Goal: Task Accomplishment & Management: Use online tool/utility

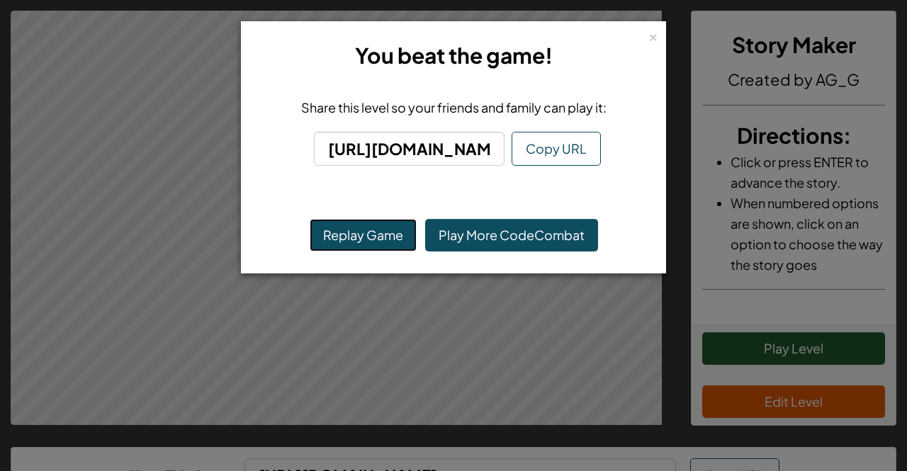
click at [389, 234] on button "Replay Game" at bounding box center [363, 235] width 107 height 33
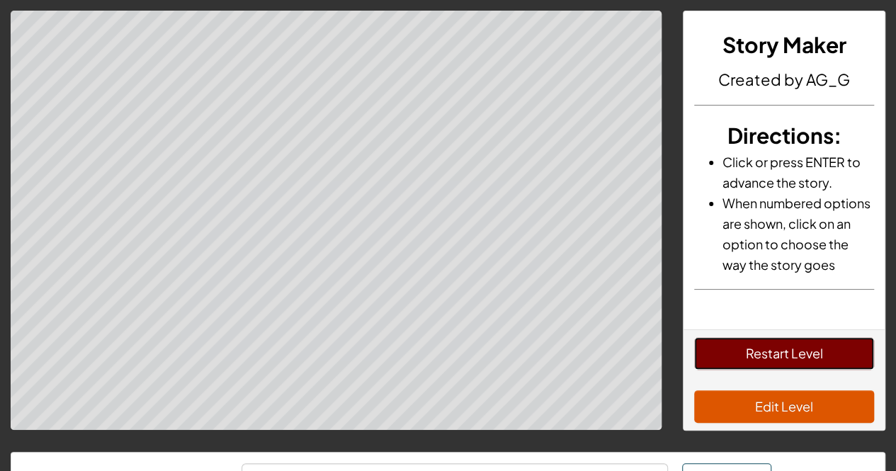
click at [826, 370] on button "Restart Level" at bounding box center [784, 353] width 180 height 33
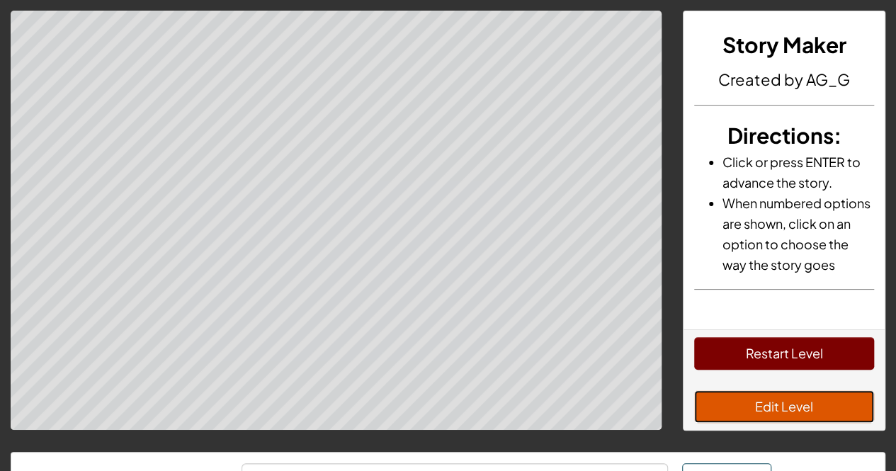
click at [736, 414] on button "Edit Level" at bounding box center [784, 406] width 180 height 33
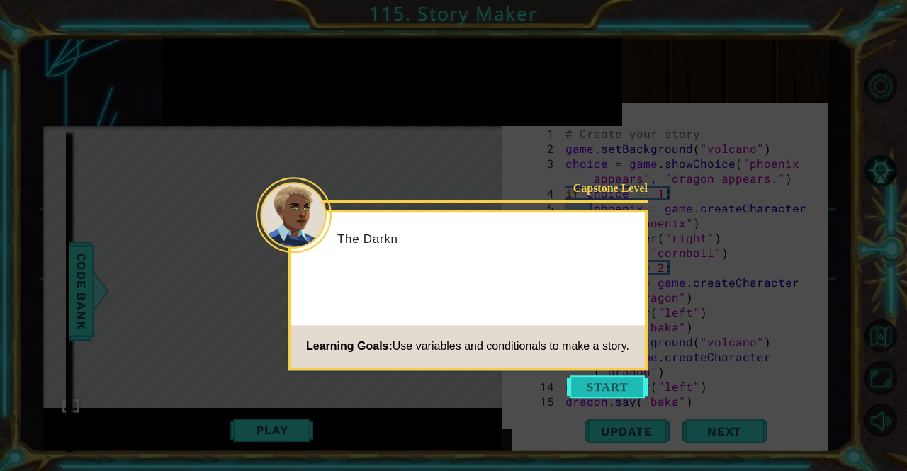
scroll to position [74, 0]
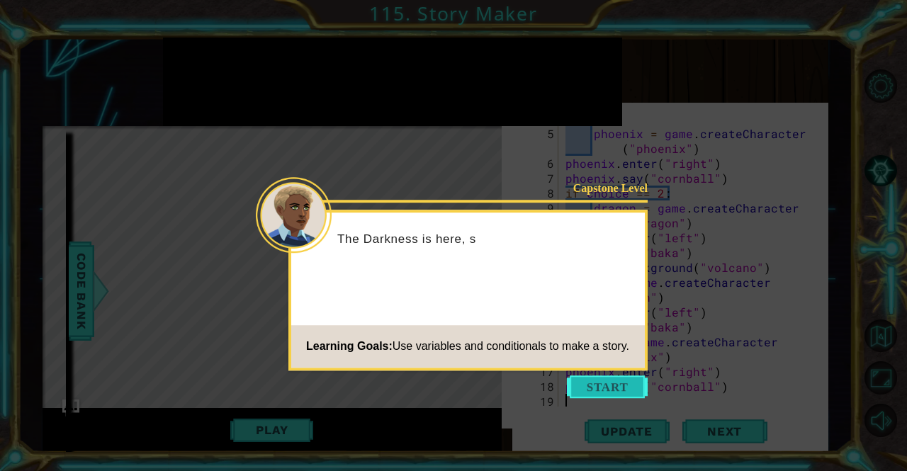
click at [622, 387] on button "Start" at bounding box center [607, 386] width 81 height 23
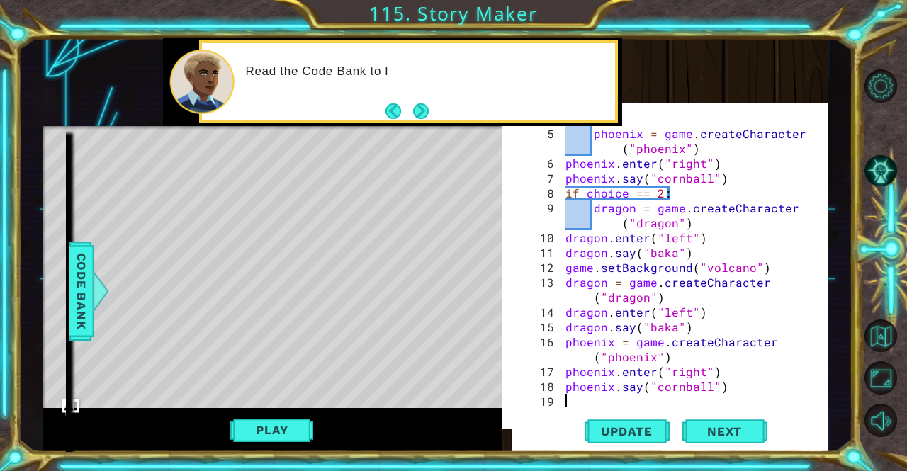
scroll to position [65, 0]
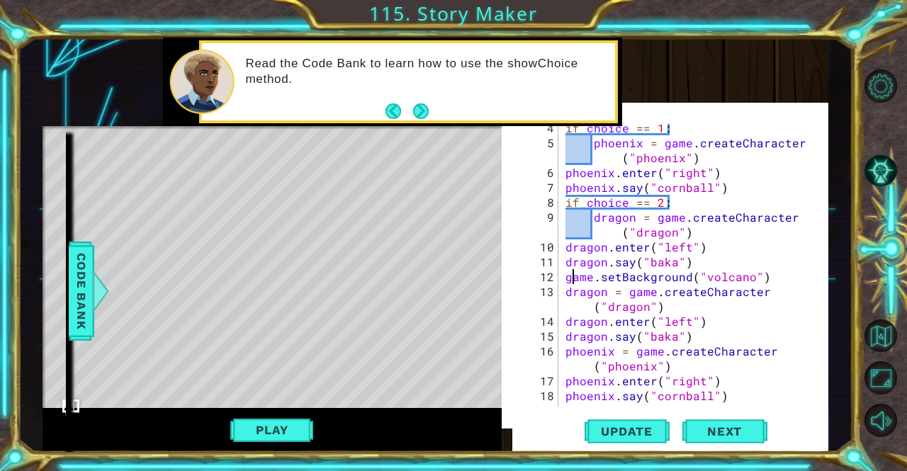
click at [574, 278] on div "if choice == 1 : phoenix = game . createCharacter ( "phoenix" ) phoenix . enter…" at bounding box center [691, 276] width 259 height 312
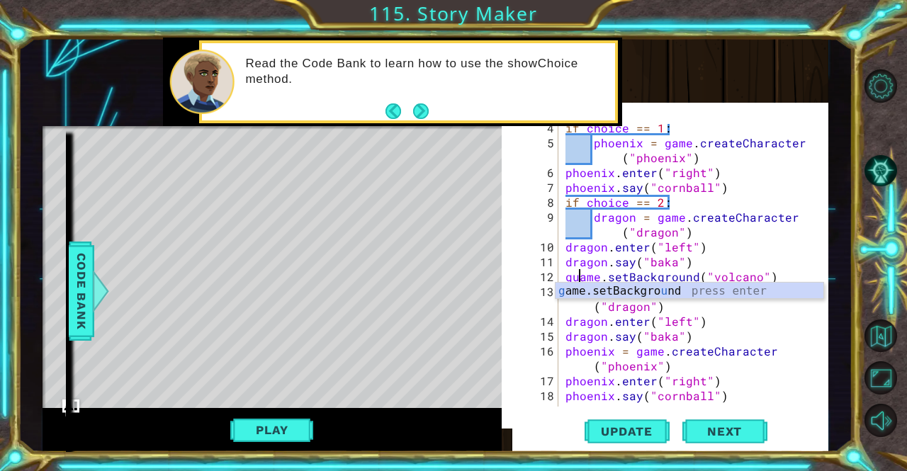
scroll to position [0, 0]
click at [282, 439] on button "Play" at bounding box center [271, 430] width 83 height 27
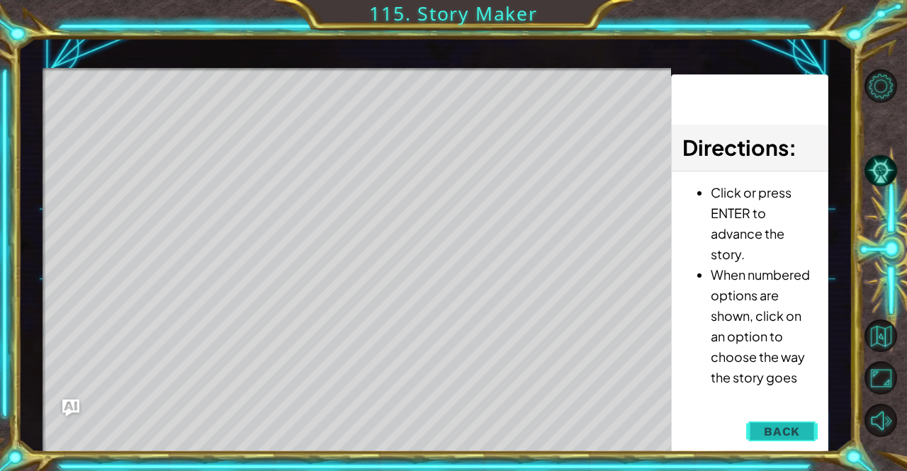
click at [793, 433] on span "Back" at bounding box center [782, 431] width 36 height 14
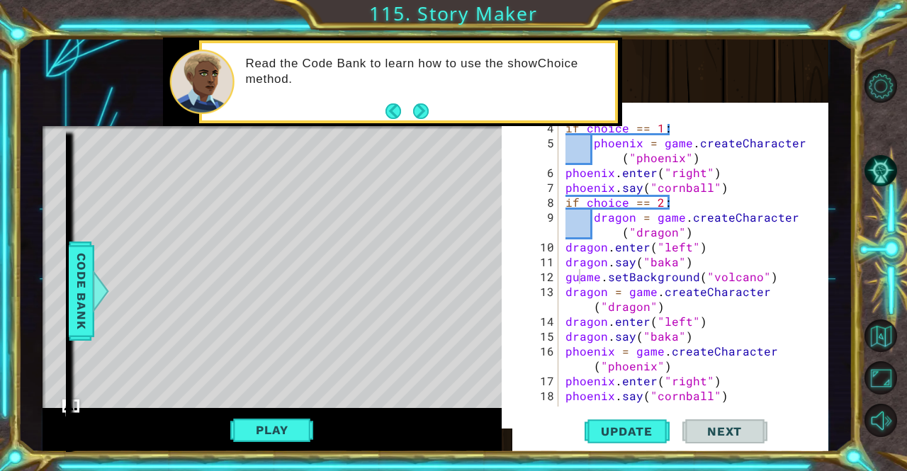
click at [596, 240] on div "if choice == 1 : phoenix = game . createCharacter ( "phoenix" ) phoenix . enter…" at bounding box center [691, 276] width 259 height 312
click at [575, 273] on div "if choice == 1 : phoenix = game . createCharacter ( "phoenix" ) phoenix . enter…" at bounding box center [691, 276] width 259 height 312
click at [575, 276] on div "if choice == 1 : phoenix = game . createCharacter ( "phoenix" ) phoenix . enter…" at bounding box center [691, 276] width 259 height 312
click at [578, 276] on div "if choice == 1 : phoenix = game . createCharacter ( "phoenix" ) phoenix . enter…" at bounding box center [691, 276] width 259 height 312
click at [563, 277] on div "if choice == 1 : phoenix = game . createCharacter ( "phoenix" ) phoenix . enter…" at bounding box center [691, 276] width 259 height 312
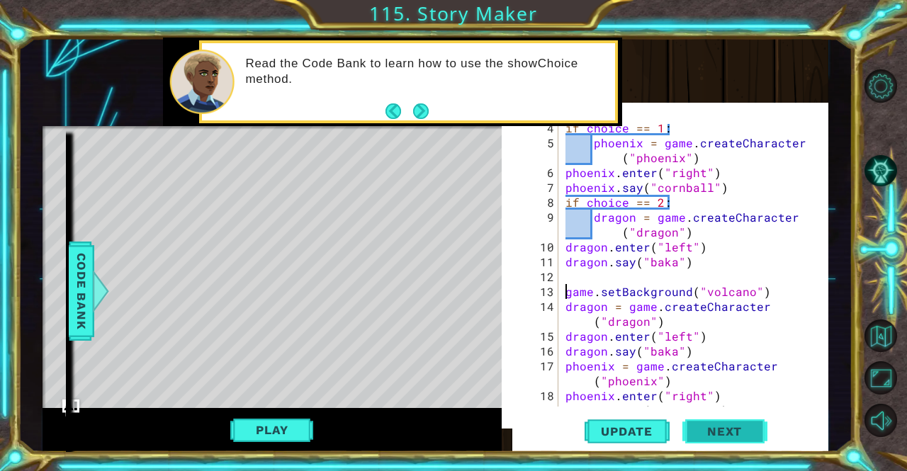
click at [754, 443] on button "Next" at bounding box center [724, 432] width 85 height 42
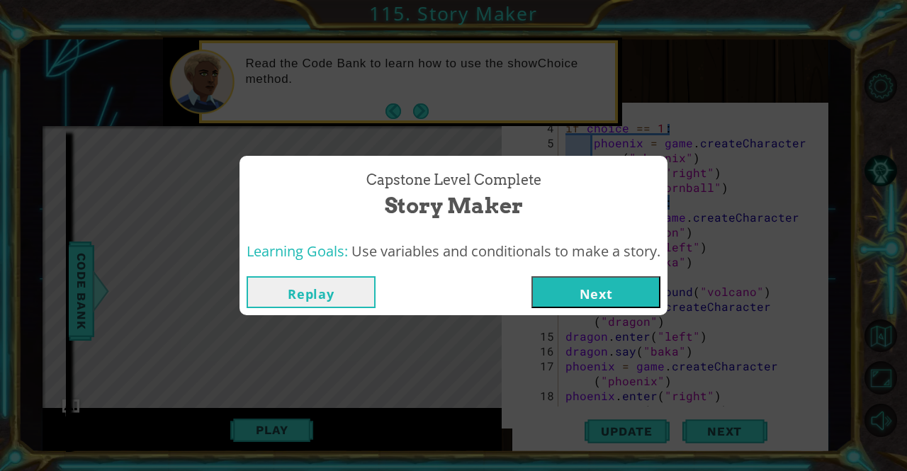
click at [296, 364] on div "Capstone Level Complete Story Maker Learning Goals: Use variables and condition…" at bounding box center [453, 235] width 907 height 471
click at [327, 295] on button "Replay" at bounding box center [311, 292] width 129 height 32
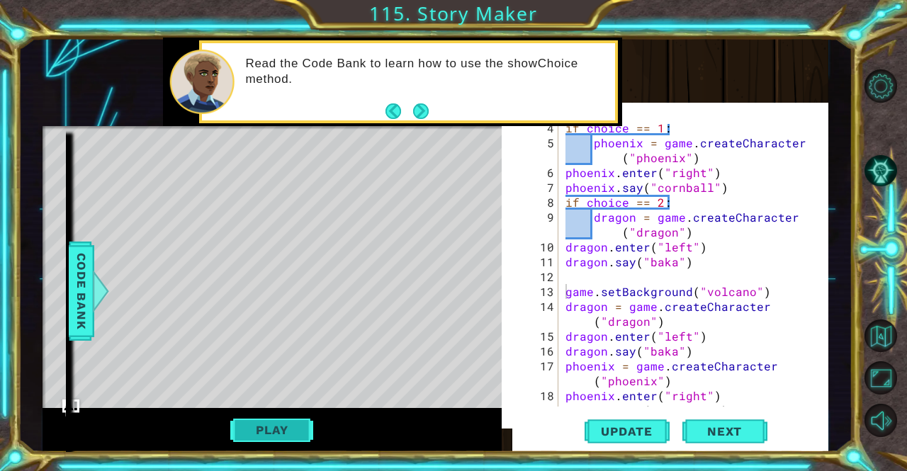
click at [275, 436] on button "Play" at bounding box center [271, 430] width 83 height 27
click at [284, 439] on button "Play" at bounding box center [271, 430] width 83 height 27
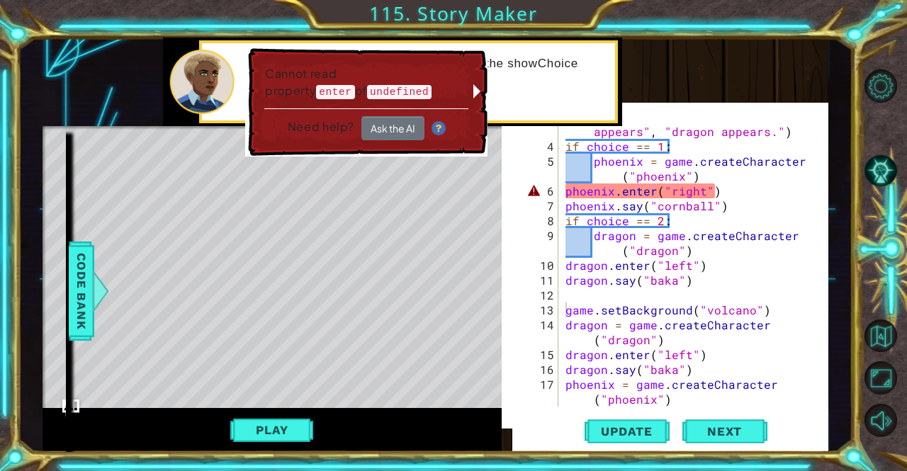
scroll to position [46, 0]
click at [428, 135] on div "Need help? Ask the AI" at bounding box center [366, 124] width 204 height 32
click at [400, 127] on button "Ask the AI" at bounding box center [392, 128] width 63 height 24
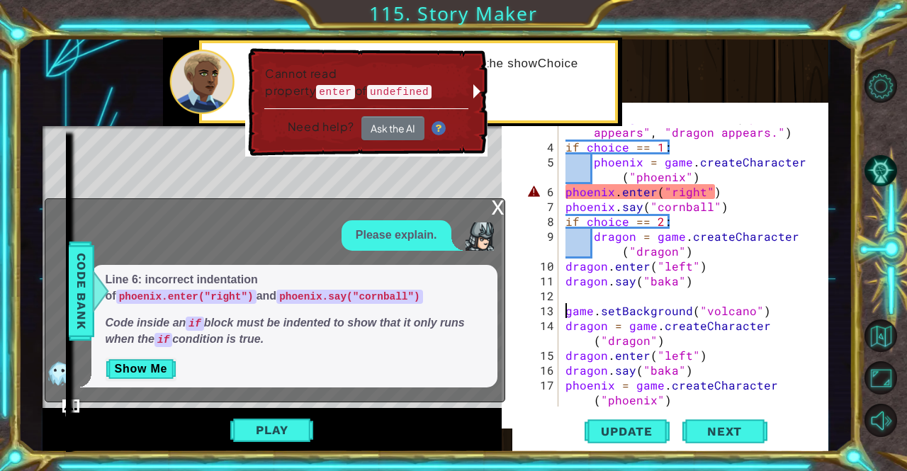
click at [95, 361] on div "Line 6: incorrect indentation of phoenix.enter("right") and phoenix.say("cornba…" at bounding box center [294, 326] width 406 height 123
click at [122, 365] on button "Show Me" at bounding box center [142, 369] width 72 height 23
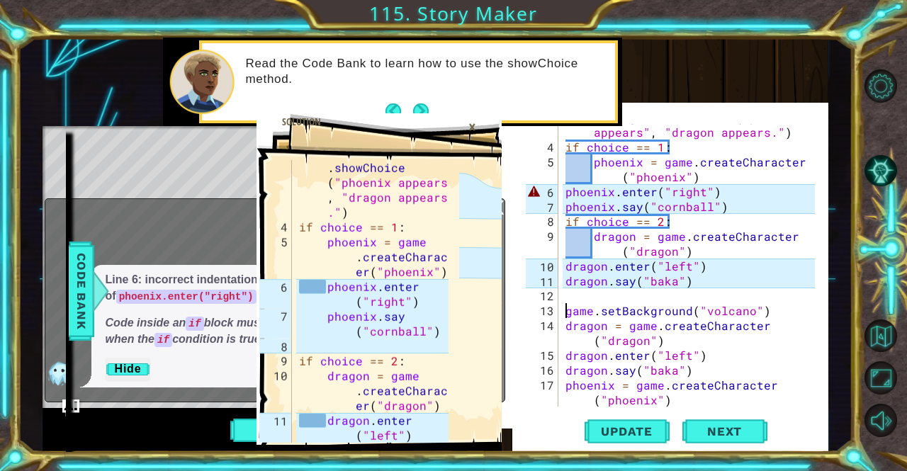
scroll to position [69, 0]
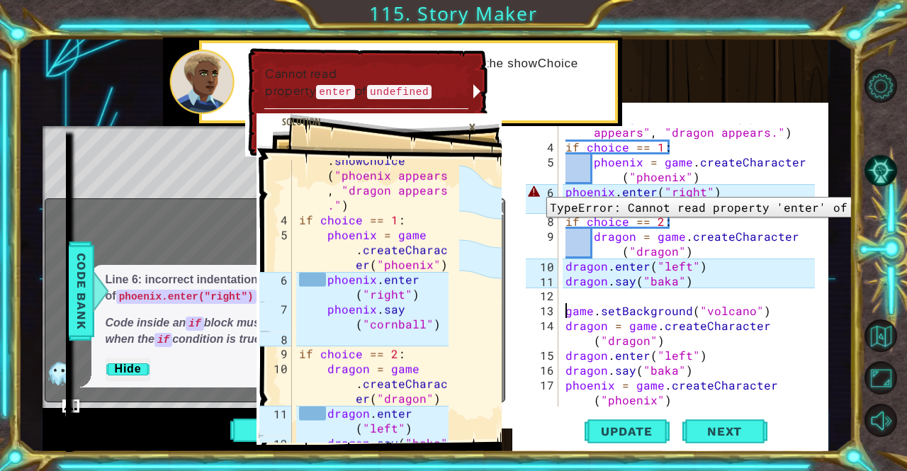
click at [555, 186] on div "6" at bounding box center [542, 191] width 33 height 15
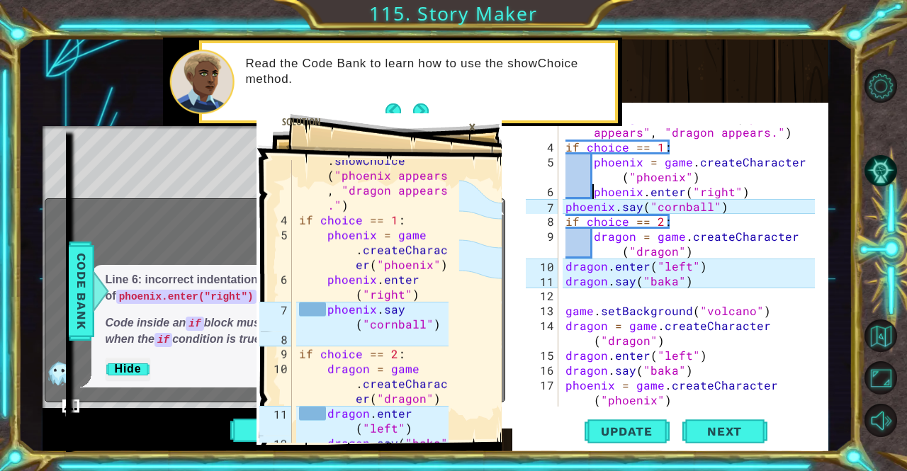
click at [567, 206] on div "choice = game . showChoice ( "phoenix appears" , "dragon appears." ) if choice …" at bounding box center [691, 273] width 259 height 327
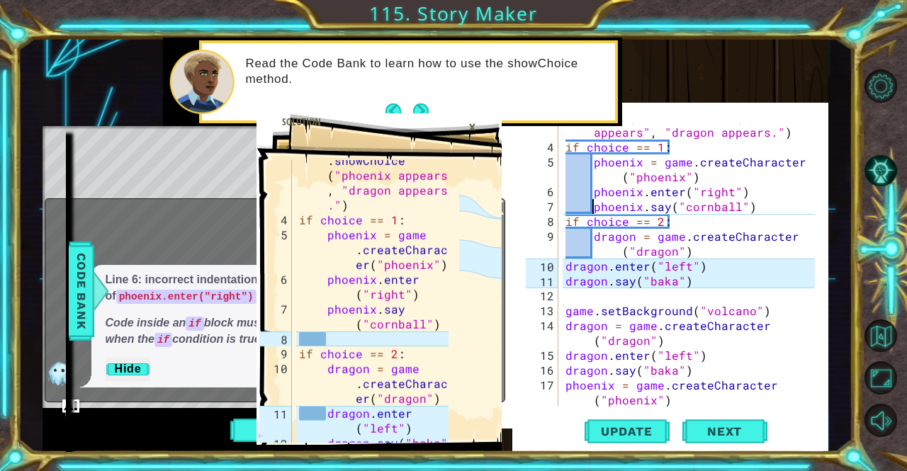
scroll to position [47, 0]
click at [558, 264] on div "phoenix.say("cornball") 3 4 5 6 7 8 9 10 11 12 13 14 15 16 17 18 19 20 choice =…" at bounding box center [674, 265] width 302 height 283
click at [569, 265] on div "choice = game . showChoice ( "phoenix appears" , "dragon appears." ) if choice …" at bounding box center [691, 272] width 259 height 327
click at [567, 264] on div "choice = game . showChoice ( "phoenix appears" , "dragon appears." ) if choice …" at bounding box center [691, 272] width 259 height 327
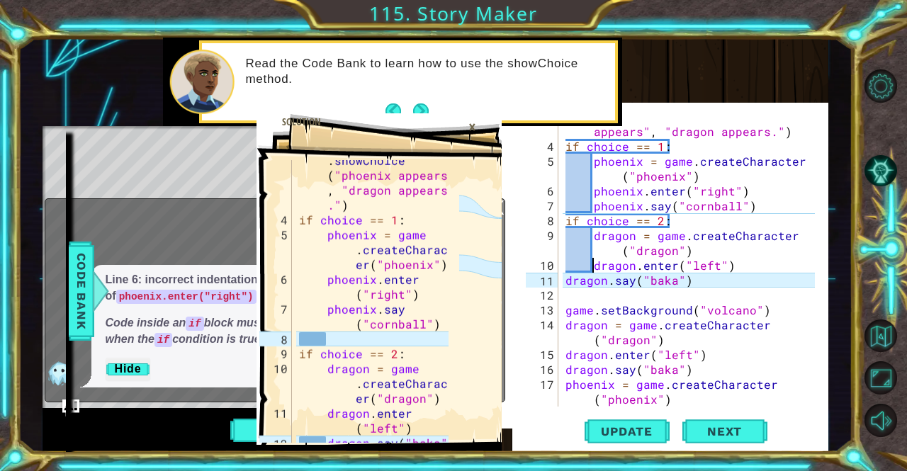
click at [570, 271] on div "choice = game . showChoice ( "phoenix appears" , "dragon appears." ) if choice …" at bounding box center [691, 272] width 259 height 327
click at [561, 277] on div "dragon.say("baka") 3 4 5 6 7 8 9 10 11 12 13 14 15 16 17 18 19 20 choice = game…" at bounding box center [674, 265] width 302 height 283
click at [567, 278] on div "choice = game . showChoice ( "phoenix appears" , "dragon appears." ) if choice …" at bounding box center [691, 272] width 259 height 327
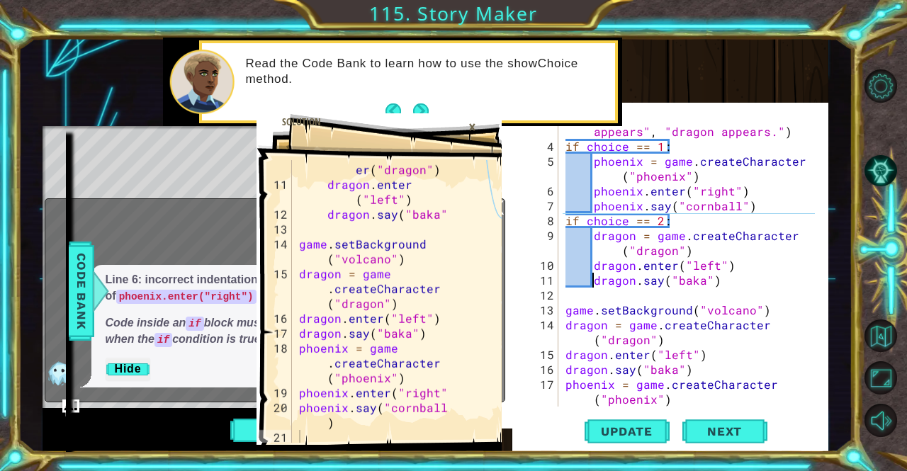
scroll to position [298, 0]
click at [713, 431] on span "Next" at bounding box center [724, 435] width 63 height 14
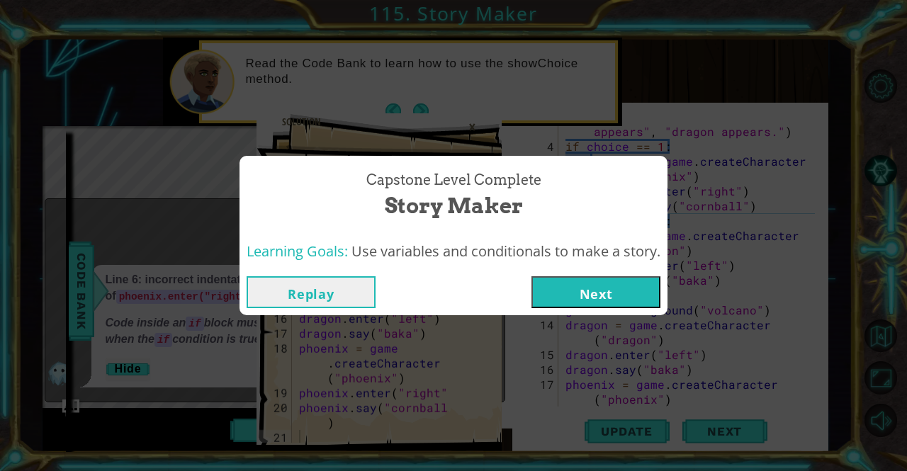
click at [325, 307] on button "Replay" at bounding box center [311, 292] width 129 height 32
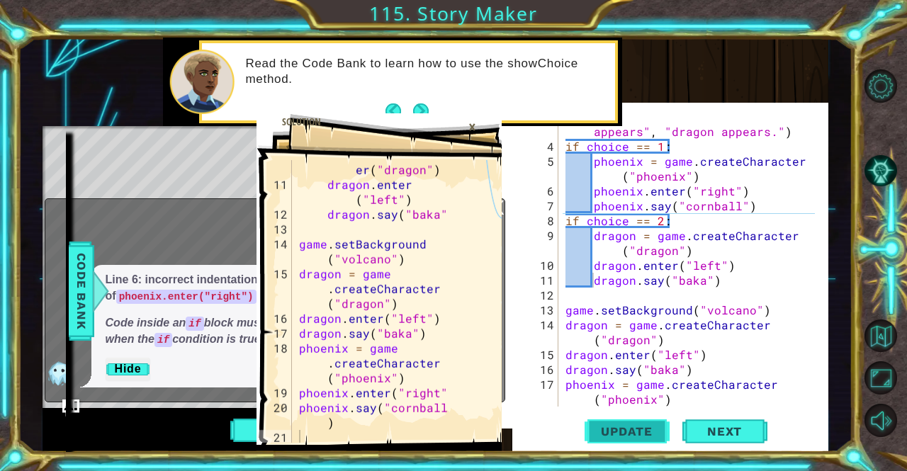
click at [622, 427] on span "Update" at bounding box center [627, 431] width 80 height 14
click at [485, 118] on span at bounding box center [378, 282] width 245 height 339
click at [256, 419] on div "10 11 12 13 14 15 16 17 18 19 20 21 dragon = game . createCharact er ( "dragon"…" at bounding box center [357, 301] width 203 height 283
click at [241, 424] on button "Play" at bounding box center [271, 430] width 83 height 27
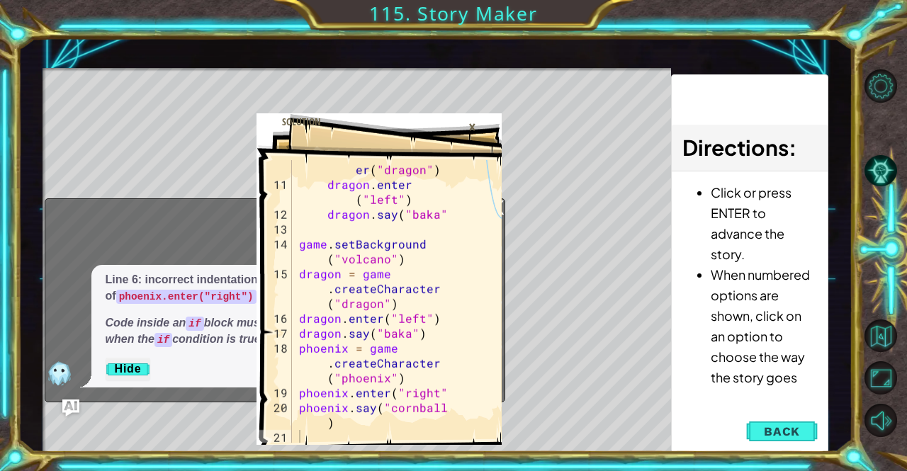
click at [473, 125] on div "×" at bounding box center [472, 127] width 22 height 24
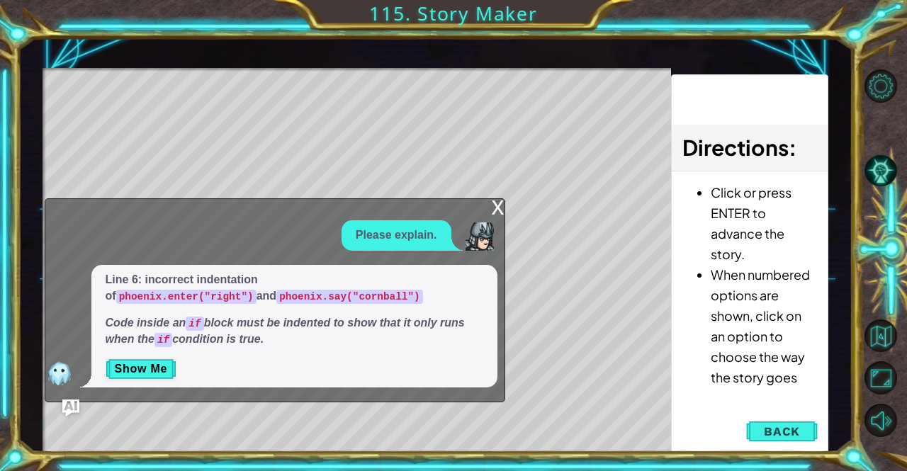
click at [493, 211] on div "x" at bounding box center [498, 206] width 13 height 14
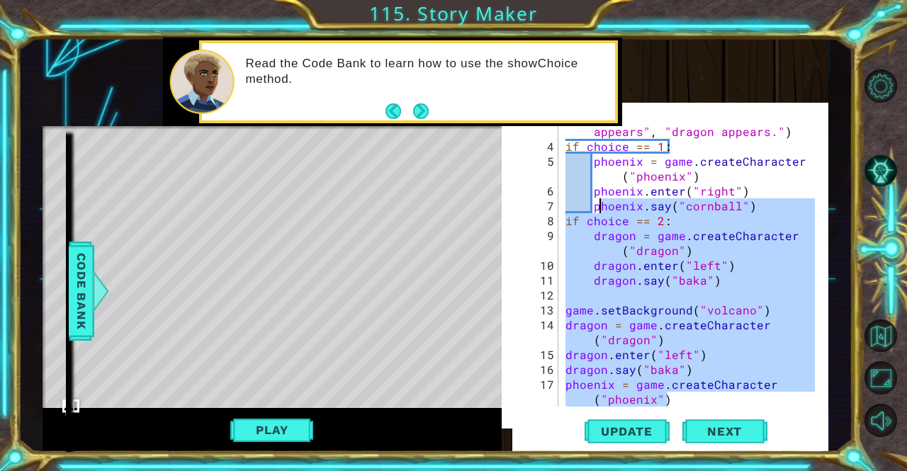
scroll to position [0, 0]
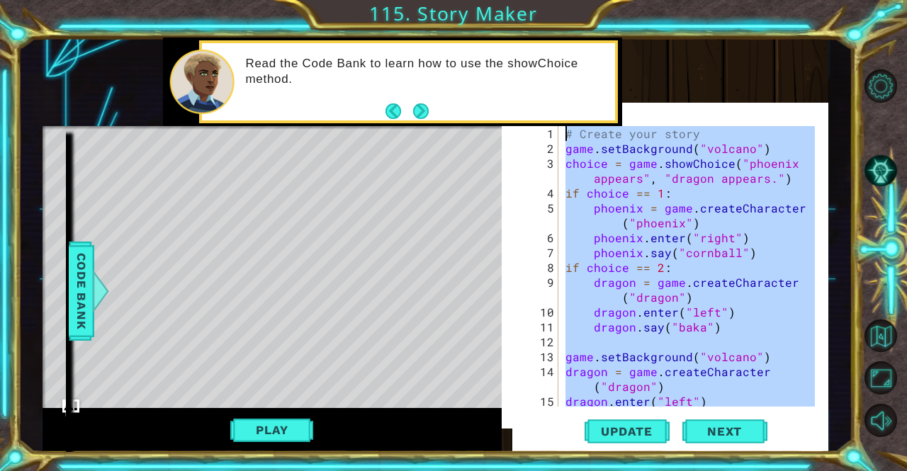
drag, startPoint x: 665, startPoint y: 399, endPoint x: 587, endPoint y: 77, distance: 331.1
click at [587, 77] on div "10 11 12 13 14 15 16 17 18 19 20 21 dragon = game . createCharact er ( "dragon"…" at bounding box center [436, 245] width 786 height 414
click at [694, 128] on div "# Create your story game . setBackground ( "volcano" ) choice = game . showChoi…" at bounding box center [688, 265] width 252 height 283
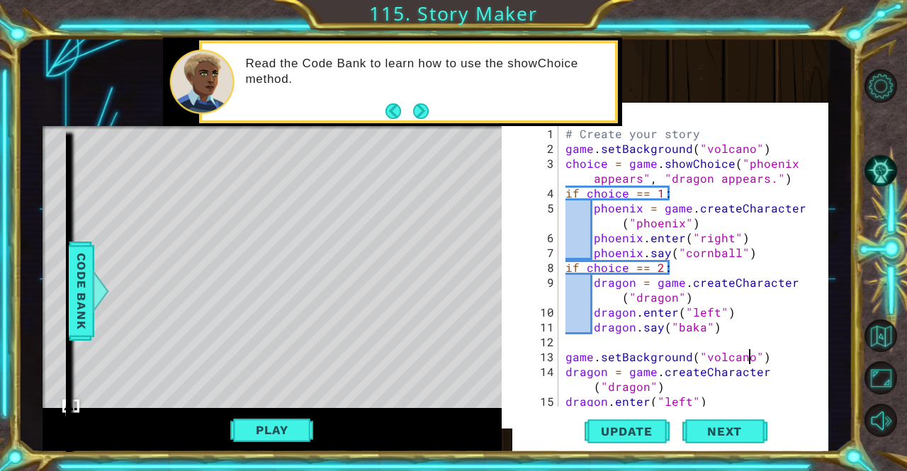
click at [748, 359] on div "# Create your story game . setBackground ( "volcano" ) choice = game . showChoi…" at bounding box center [691, 282] width 259 height 312
type textarea "game.setBackground("volcano")"
